Goal: Information Seeking & Learning: Find specific fact

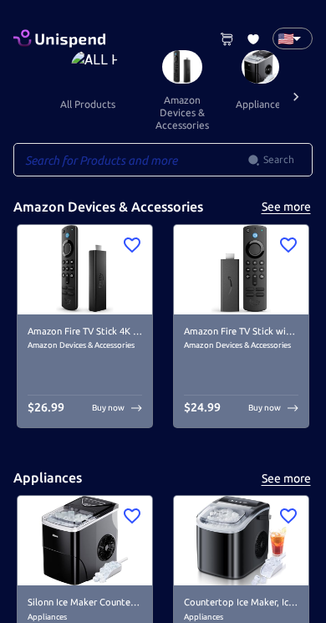
click at [56, 166] on input "text" at bounding box center [130, 159] width 234 height 33
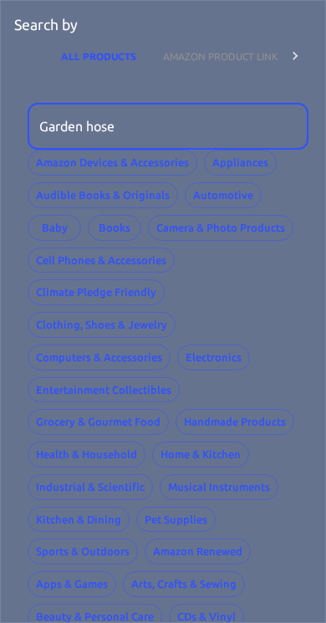
type input "Garden hose"
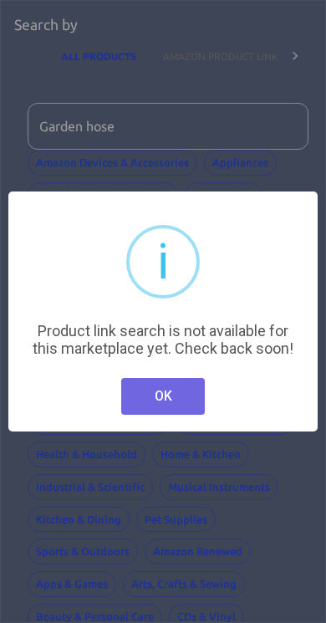
click at [173, 411] on button "OK" at bounding box center [163, 396] width 84 height 37
